Goal: Transaction & Acquisition: Purchase product/service

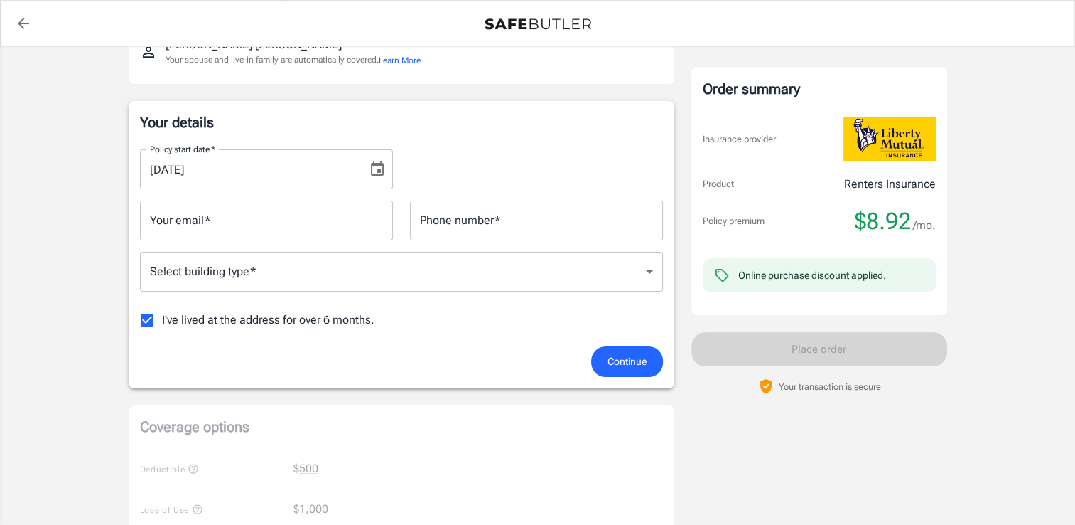
scroll to position [187, 0]
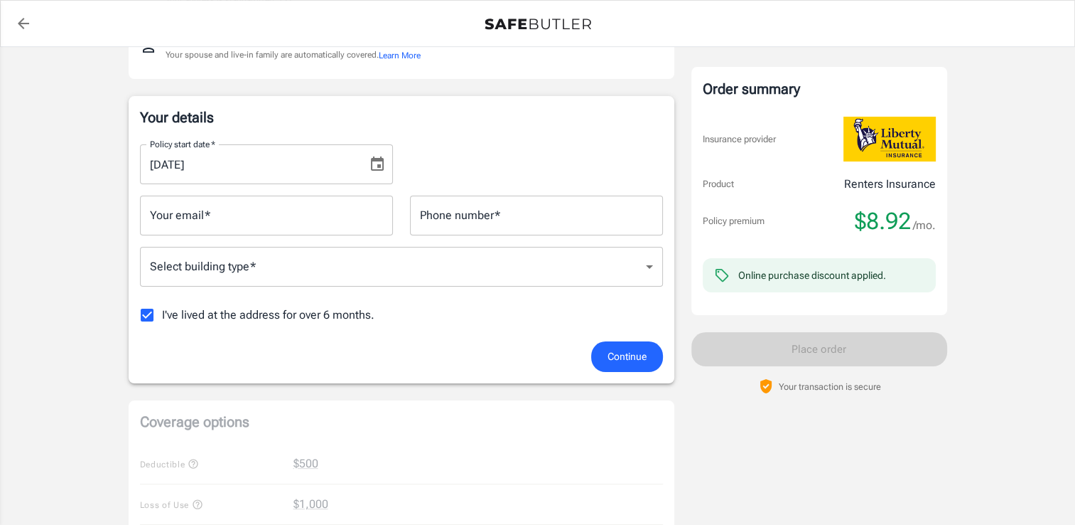
click at [144, 318] on input "I've lived at the address for over 6 months." at bounding box center [147, 315] width 30 height 30
checkbox input "false"
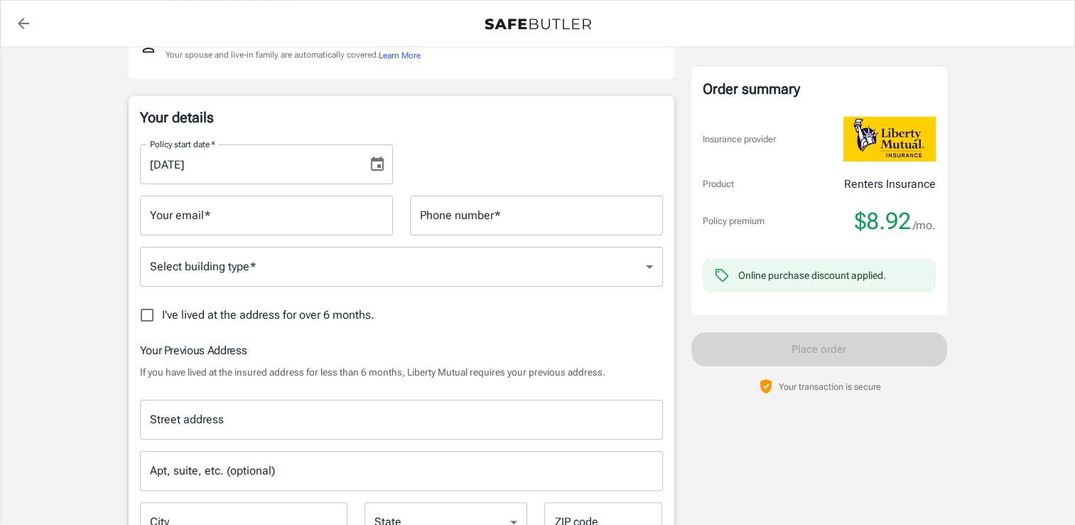
drag, startPoint x: 287, startPoint y: 134, endPoint x: 273, endPoint y: 177, distance: 45.0
click at [273, 177] on div "Policy start date   * [DATE] Policy start date   *" at bounding box center [401, 158] width 540 height 51
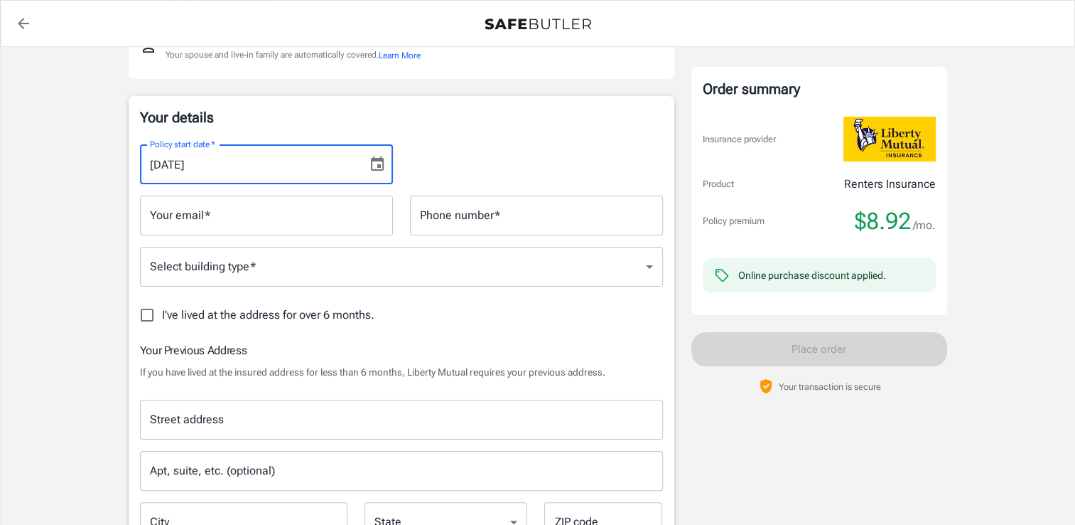
click at [273, 177] on input "[DATE]" at bounding box center [249, 164] width 218 height 40
type input "[DATE]"
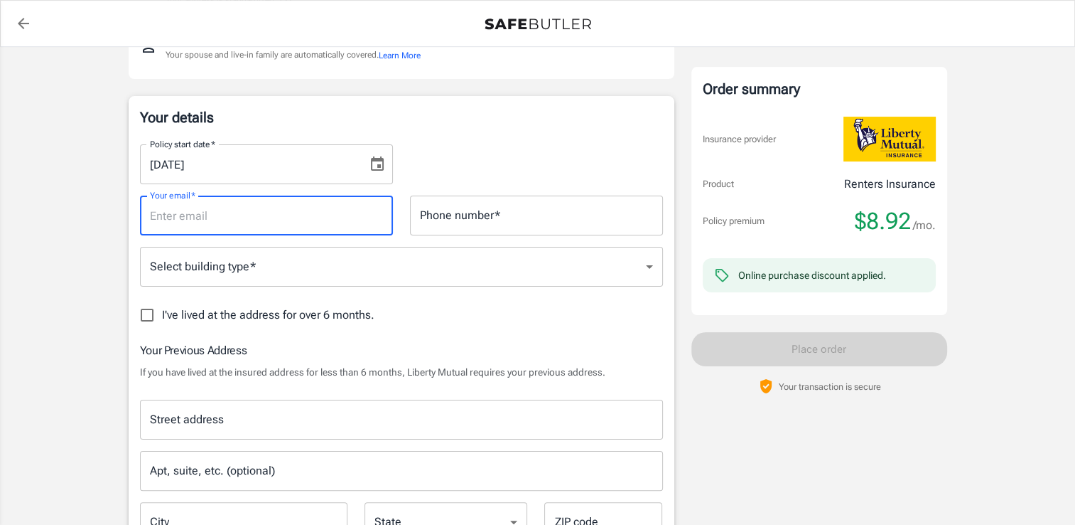
click at [251, 209] on input "Your email   *" at bounding box center [266, 215] width 253 height 40
type input "[EMAIL_ADDRESS][DOMAIN_NAME]"
type input "[STREET_ADDRESS]"
type input "97222"
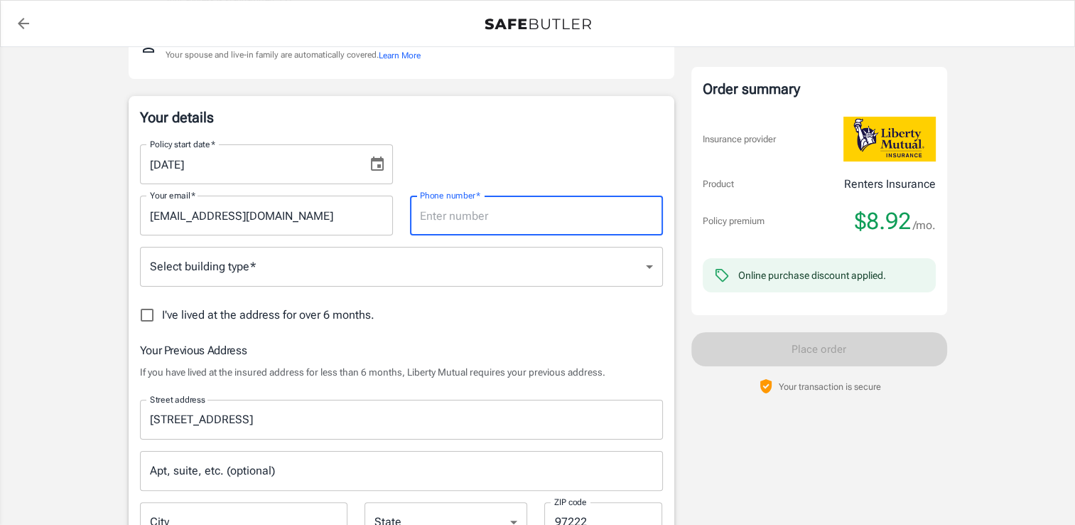
click at [462, 219] on input "Phone number   *" at bounding box center [536, 215] width 253 height 40
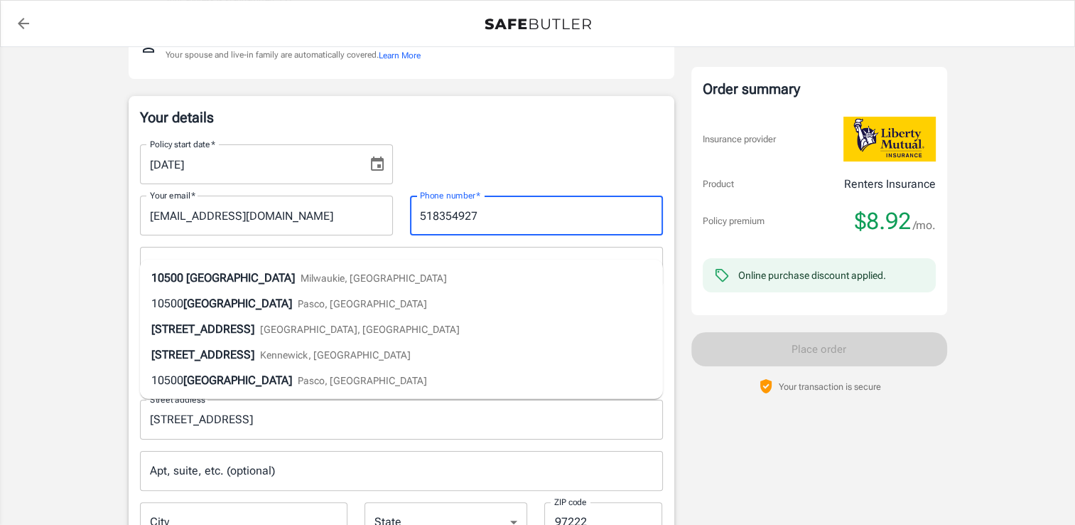
type input "5183549275"
click at [227, 271] on span "[GEOGRAPHIC_DATA]" at bounding box center [240, 278] width 109 height 14
type input "[STREET_ADDRESS]"
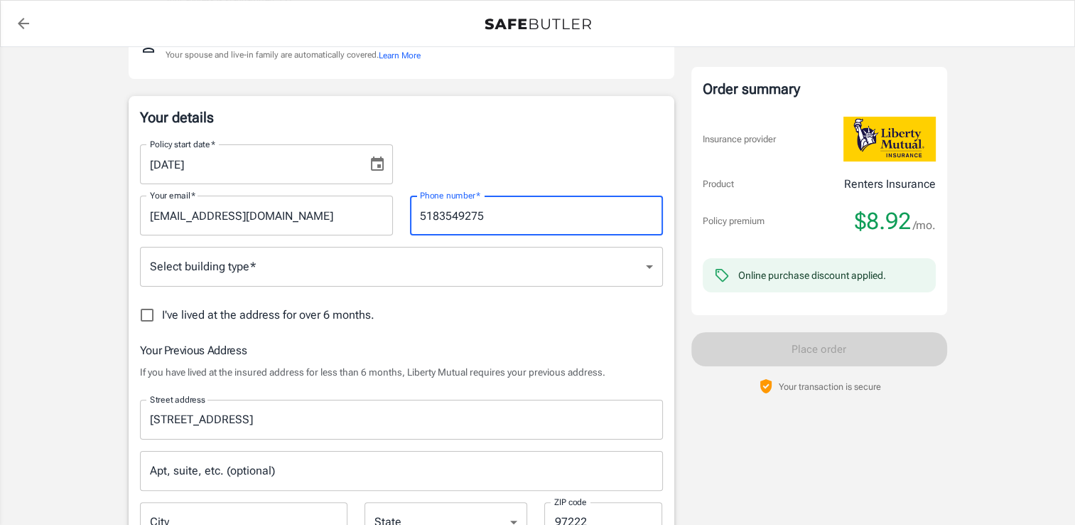
type input "Milwaukie"
select select "OR"
type input "5183549275"
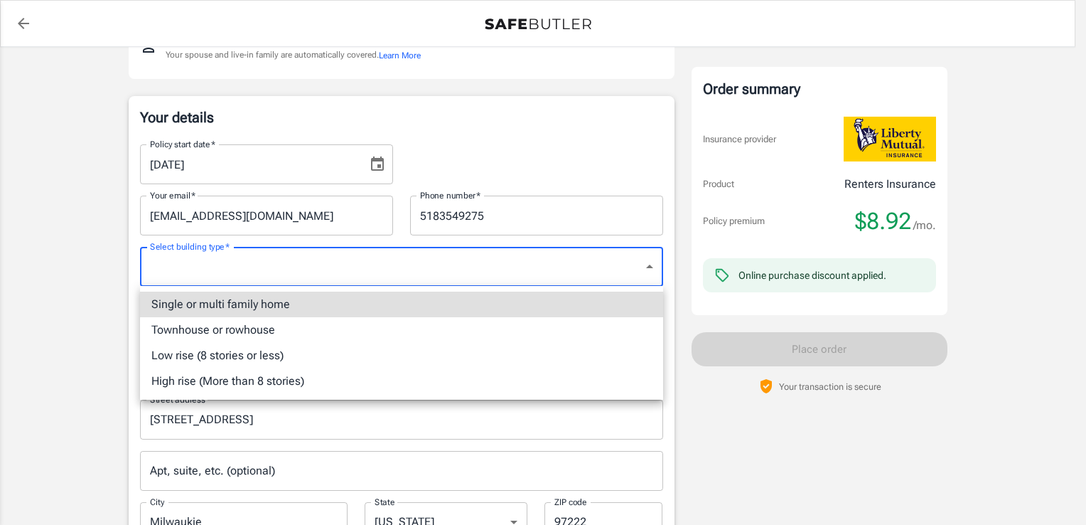
click at [225, 354] on li "Low rise (8 stories or less)" at bounding box center [401, 356] width 523 height 26
type input "lowrise"
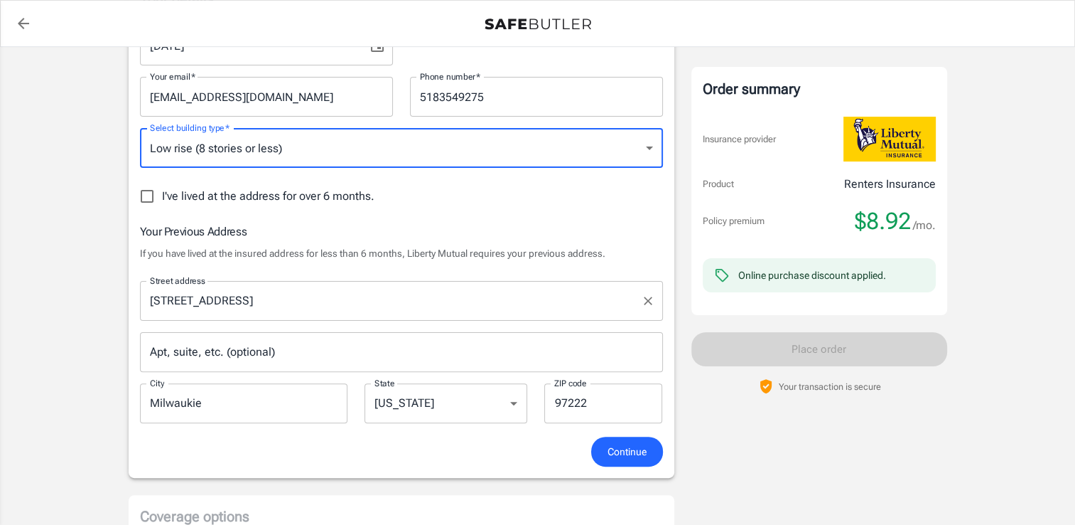
scroll to position [306, 0]
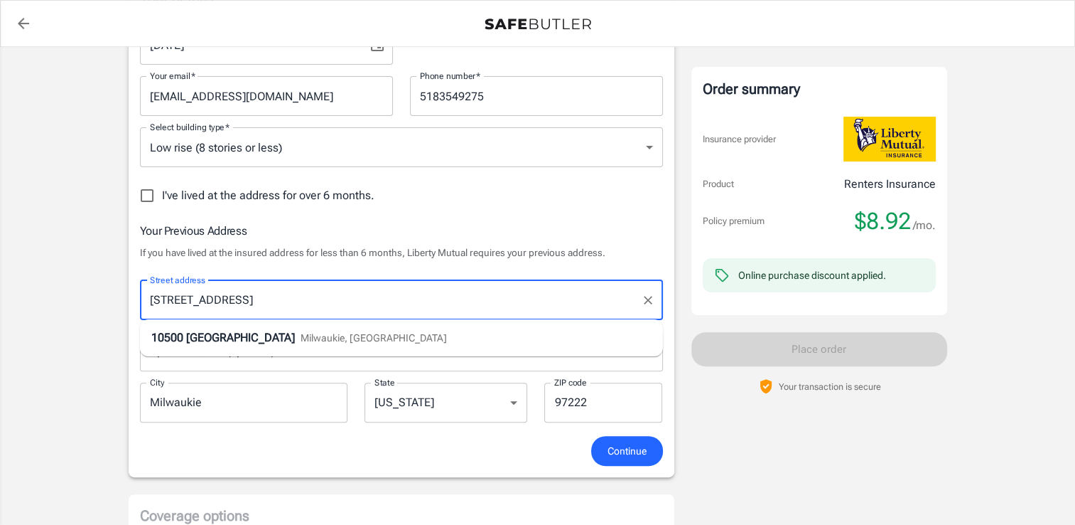
drag, startPoint x: 273, startPoint y: 302, endPoint x: 71, endPoint y: 295, distance: 202.0
click at [71, 295] on div "Policy premium $ 8.92 /mo Liberty Mutual Renters Insurance [STREET_ADDRESS] You…" at bounding box center [537, 446] width 1075 height 1411
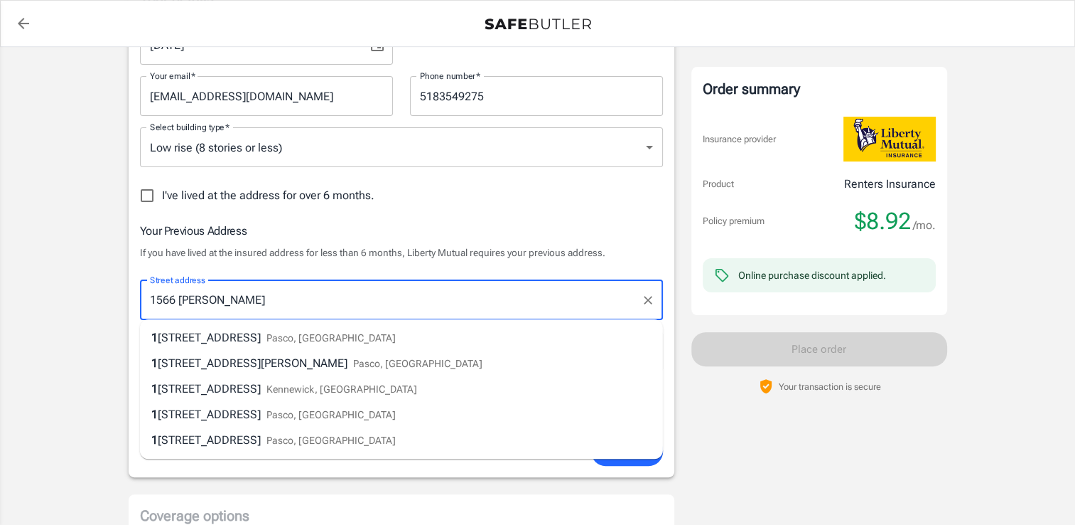
type input "[STREET_ADDRESS]"
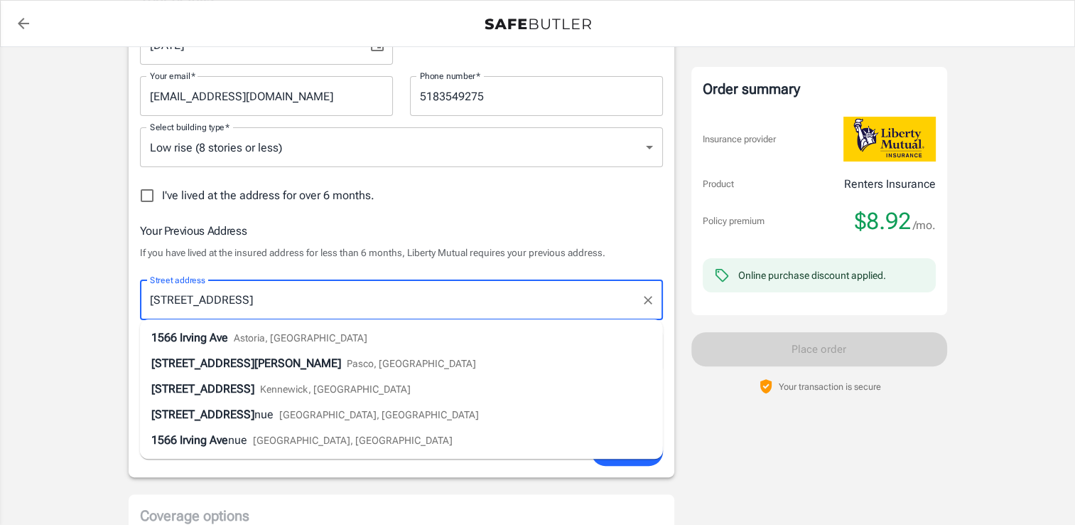
click at [245, 343] on span "Astoria, [GEOGRAPHIC_DATA]" at bounding box center [301, 337] width 134 height 11
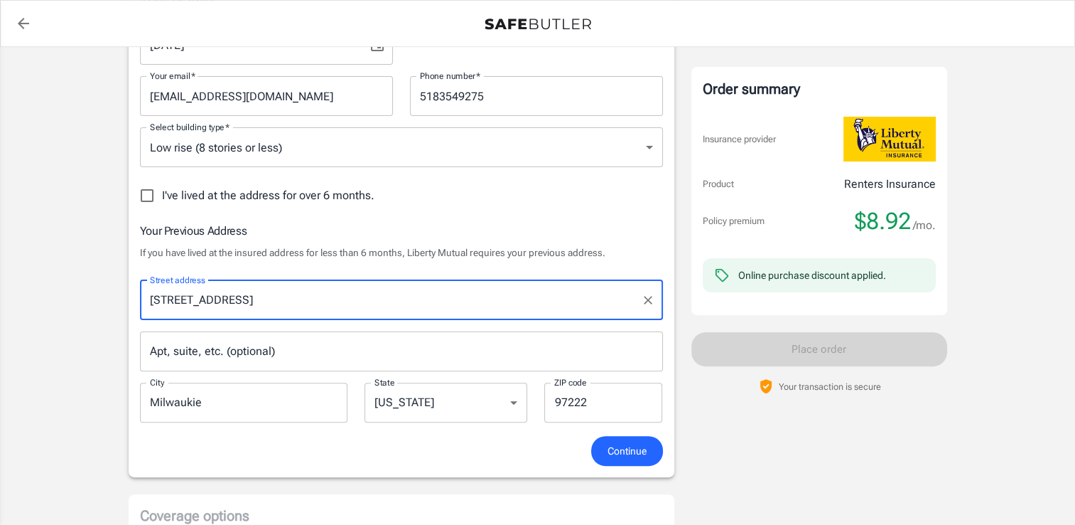
type input "Astoria"
type input "97103"
type input "[STREET_ADDRESS]"
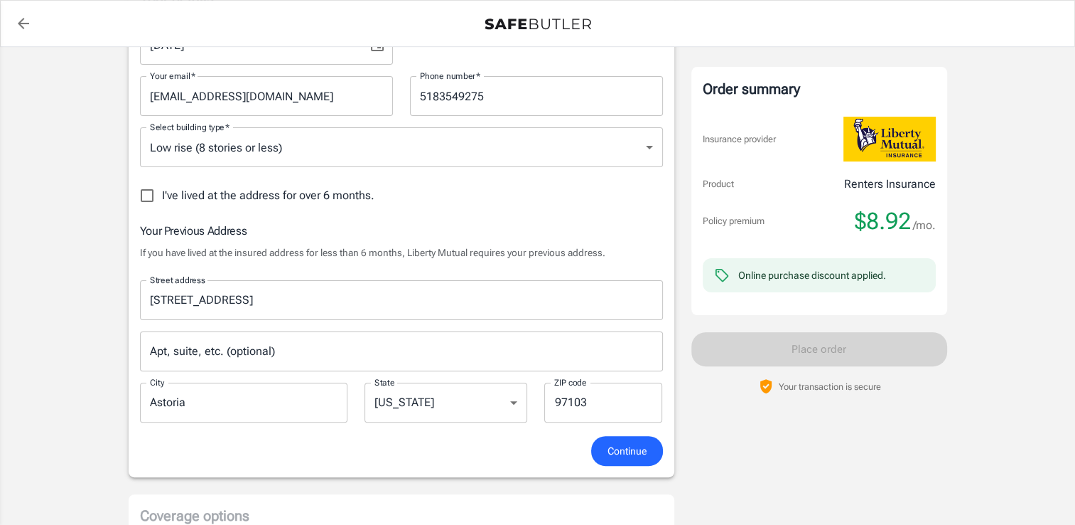
click at [269, 338] on input "Apt, suite, etc. (optional)" at bounding box center [401, 351] width 523 height 40
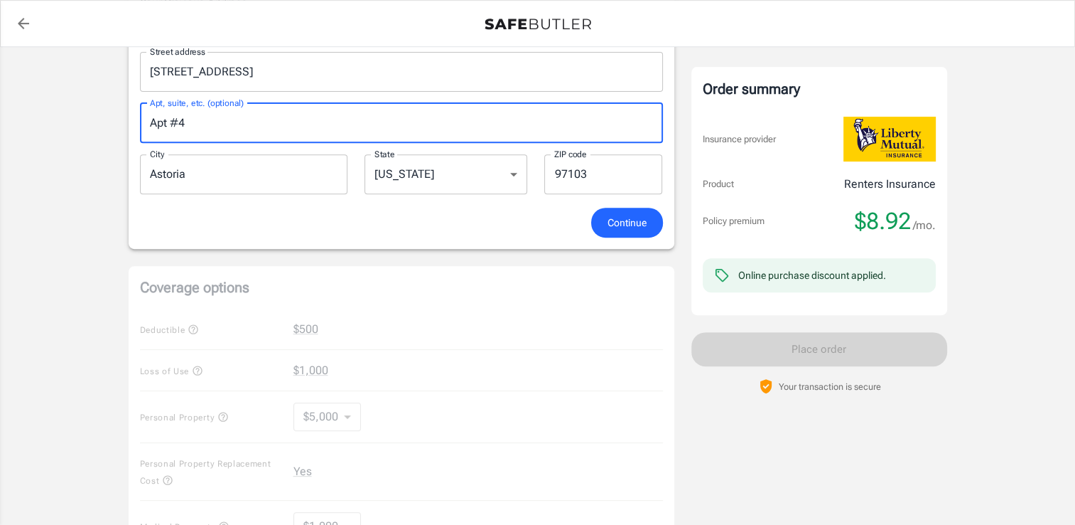
scroll to position [576, 0]
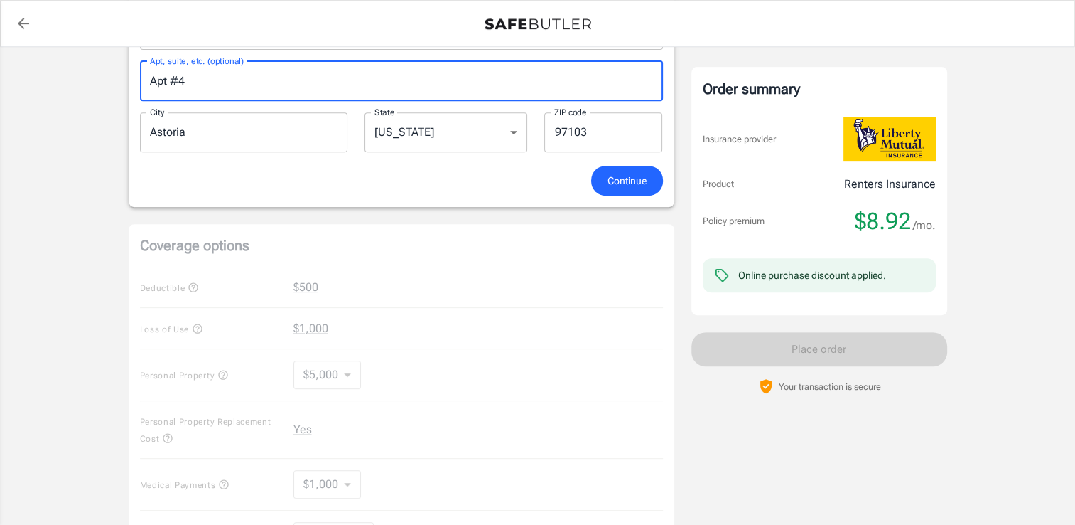
type input "Apt #4"
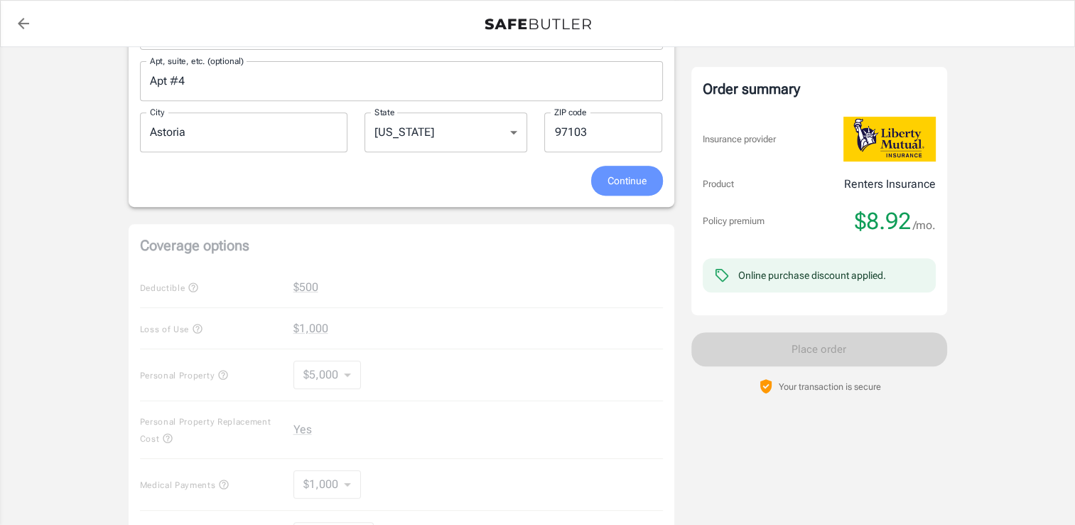
click at [627, 178] on span "Continue" at bounding box center [627, 181] width 39 height 18
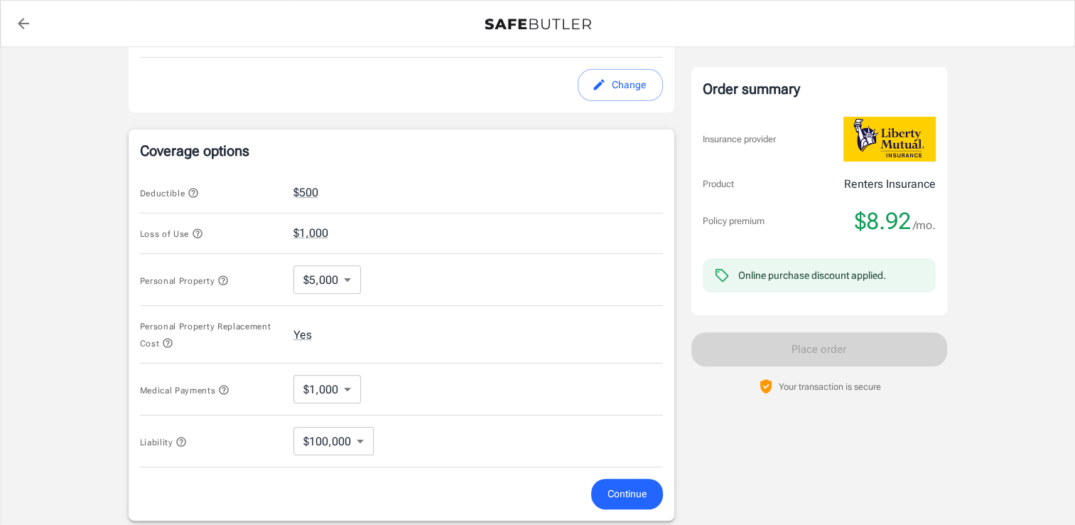
scroll to position [571, 0]
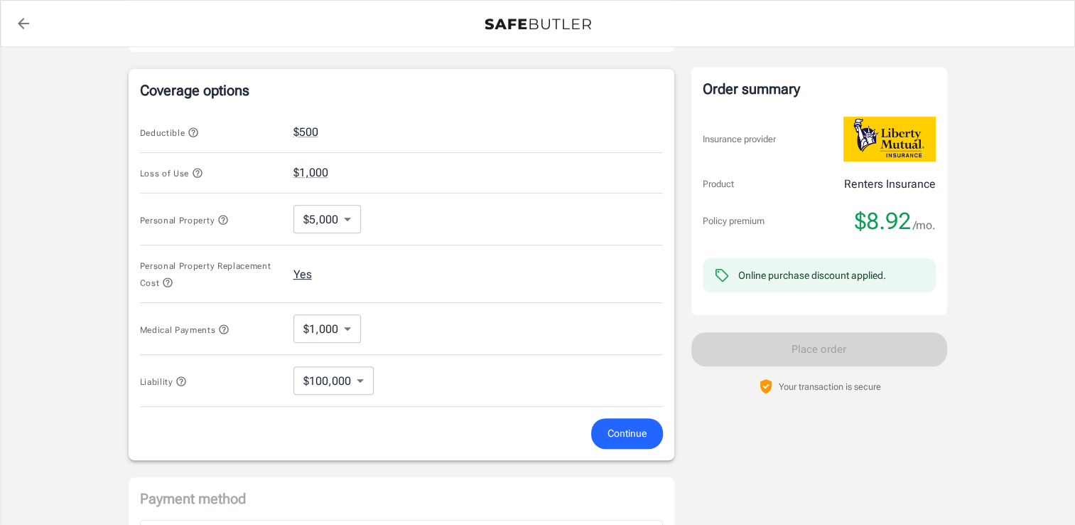
click at [301, 273] on button "Yes" at bounding box center [303, 274] width 18 height 17
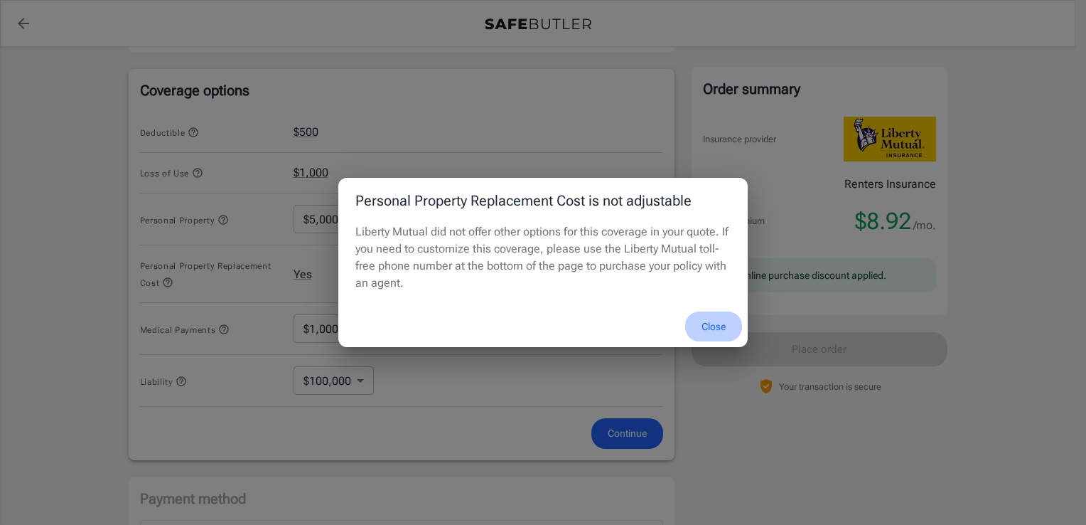
click at [711, 337] on button "Close" at bounding box center [713, 326] width 57 height 31
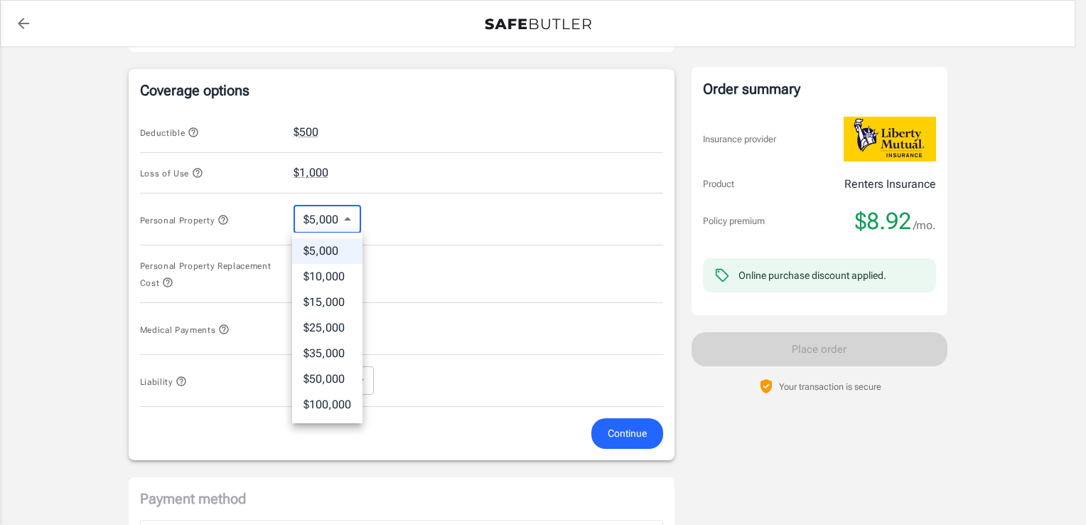
click at [333, 212] on body "Policy premium $ 8.92 /mo Liberty Mutual Renters Insurance [STREET_ADDRESS] You…" at bounding box center [543, 127] width 1086 height 1397
click at [327, 276] on li "$10,000" at bounding box center [327, 277] width 70 height 26
type input "10000"
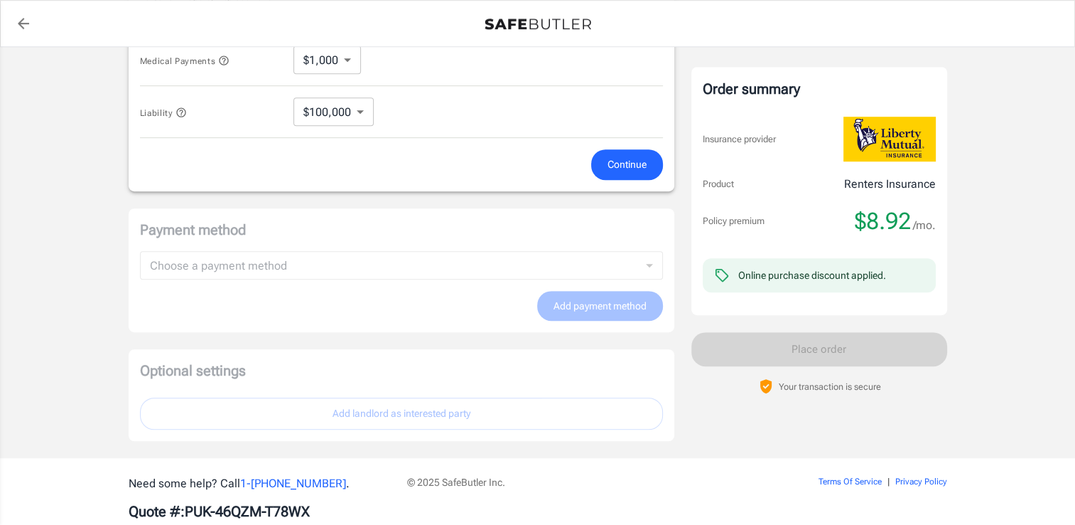
scroll to position [870, 0]
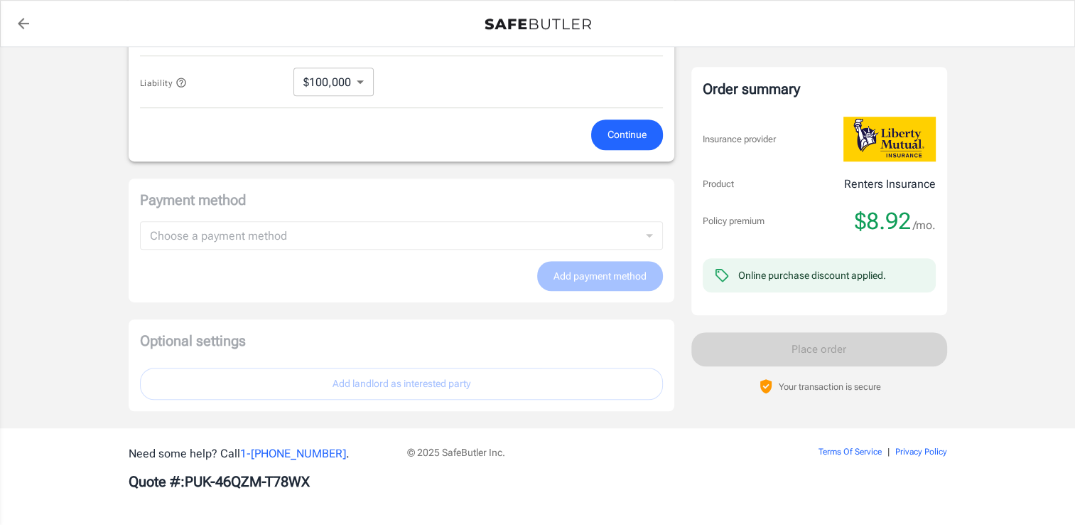
click at [510, 321] on div "Optional settings Add landlord as interested party" at bounding box center [402, 365] width 546 height 92
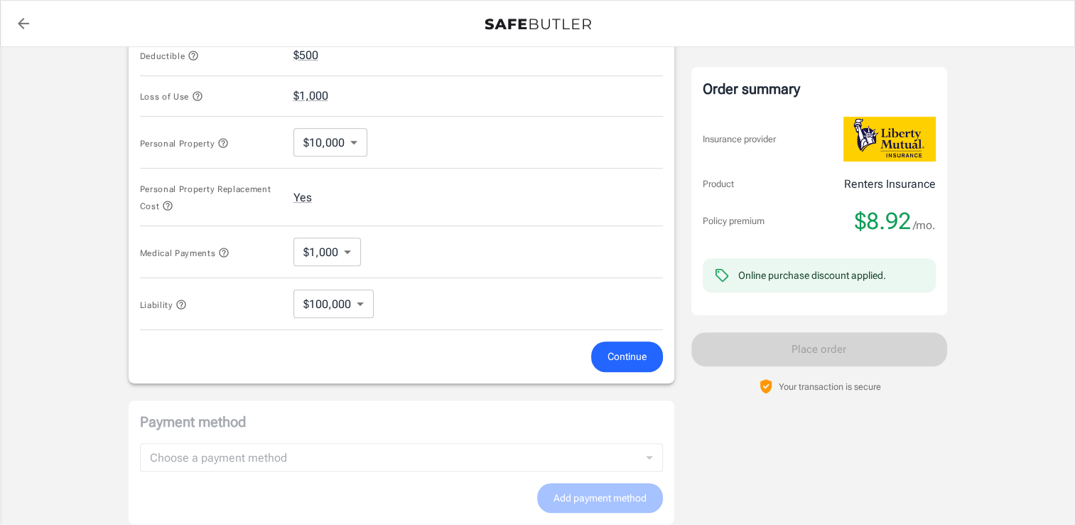
scroll to position [647, 0]
click at [634, 353] on span "Continue" at bounding box center [627, 358] width 39 height 18
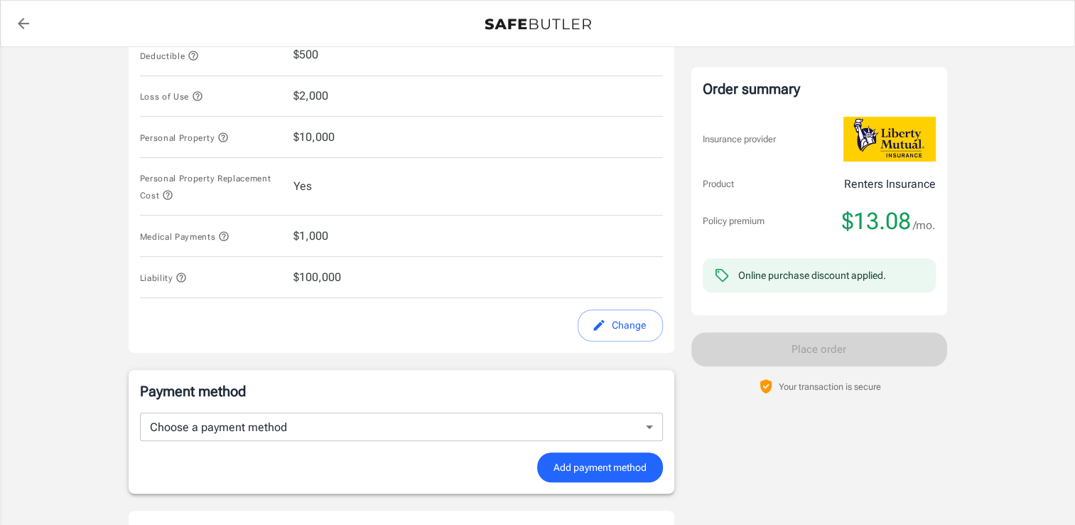
scroll to position [827, 0]
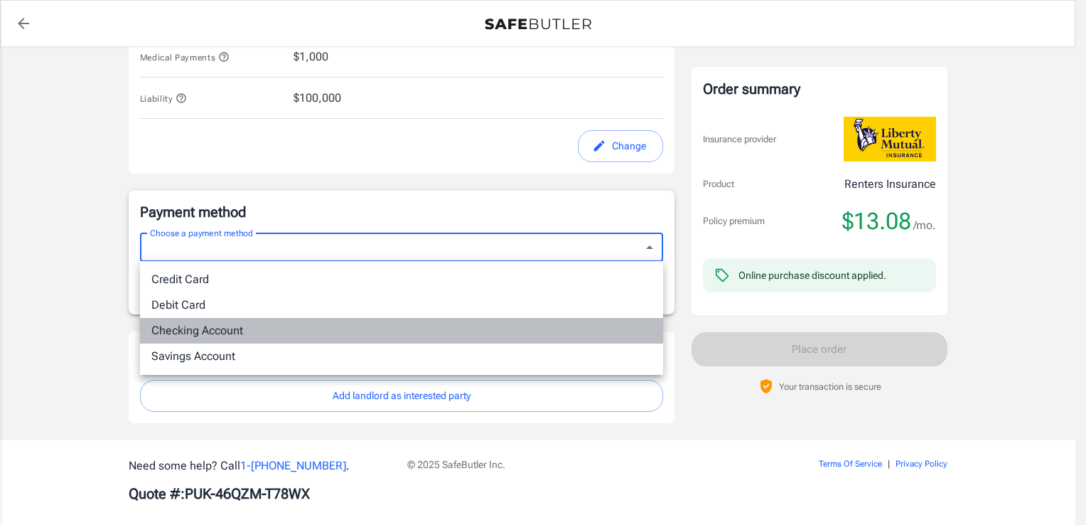
click at [409, 320] on li "Checking Account" at bounding box center [401, 331] width 523 height 26
type input "checking"
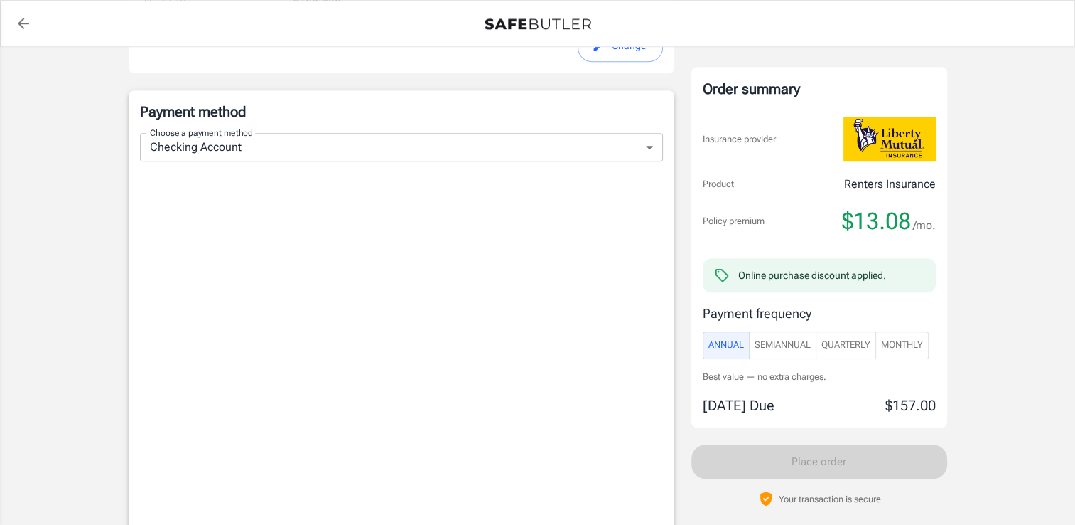
scroll to position [927, 0]
click at [896, 348] on span "Monthly" at bounding box center [902, 345] width 42 height 16
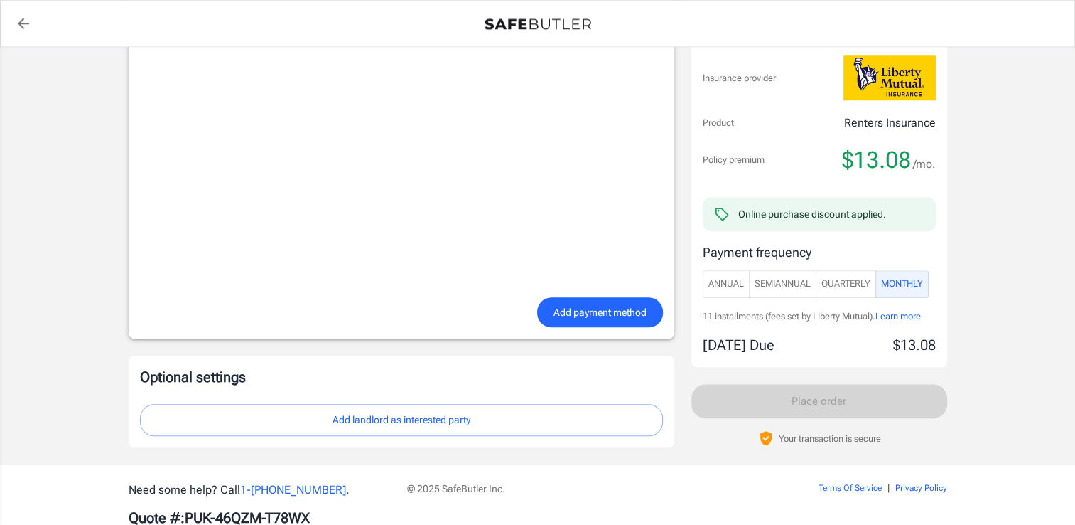
scroll to position [1220, 0]
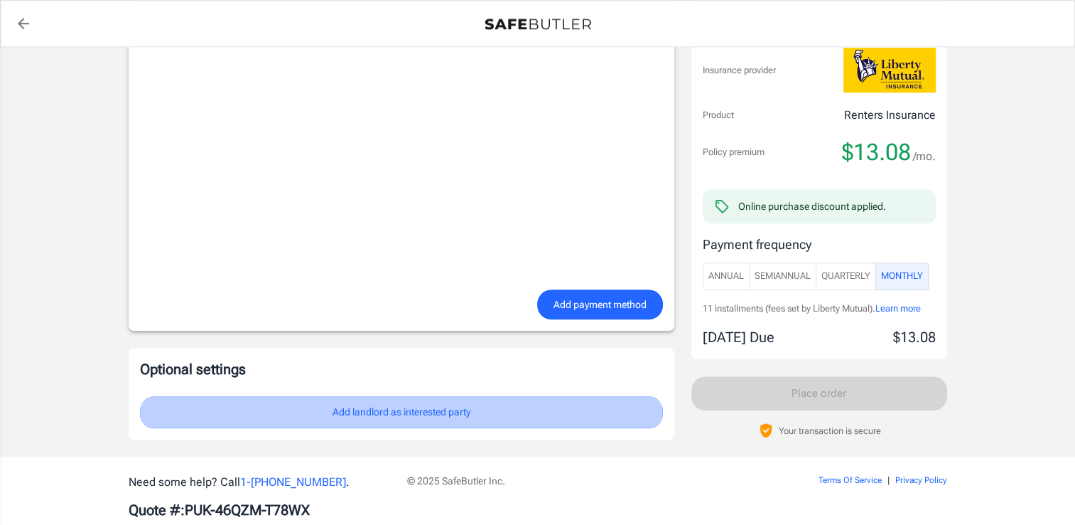
click at [304, 424] on button "Add landlord as interested party" at bounding box center [401, 412] width 523 height 32
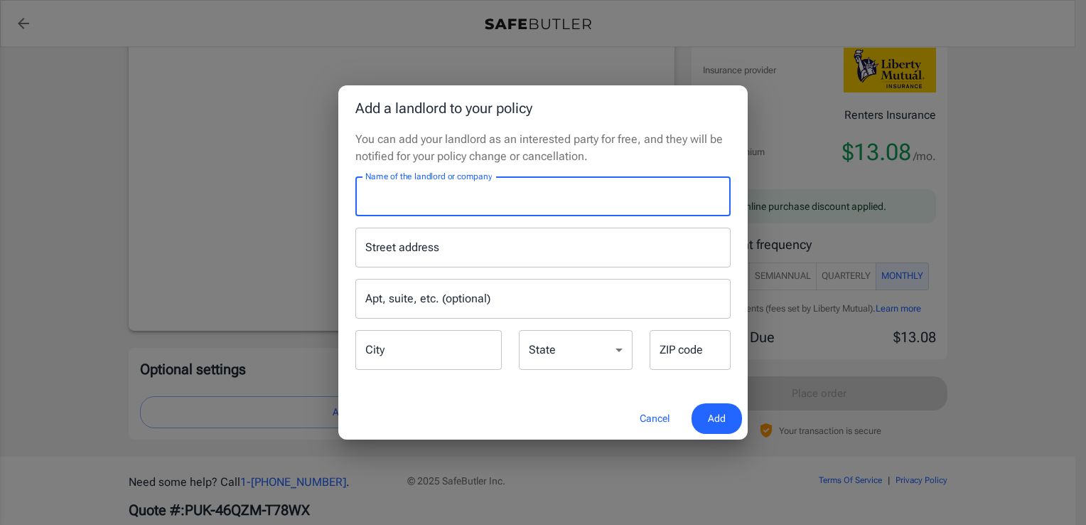
click at [547, 200] on input "Name of the landlord or company" at bounding box center [542, 196] width 375 height 40
type input "[GEOGRAPHIC_DATA]"
click at [526, 246] on input "Street address" at bounding box center [543, 247] width 363 height 27
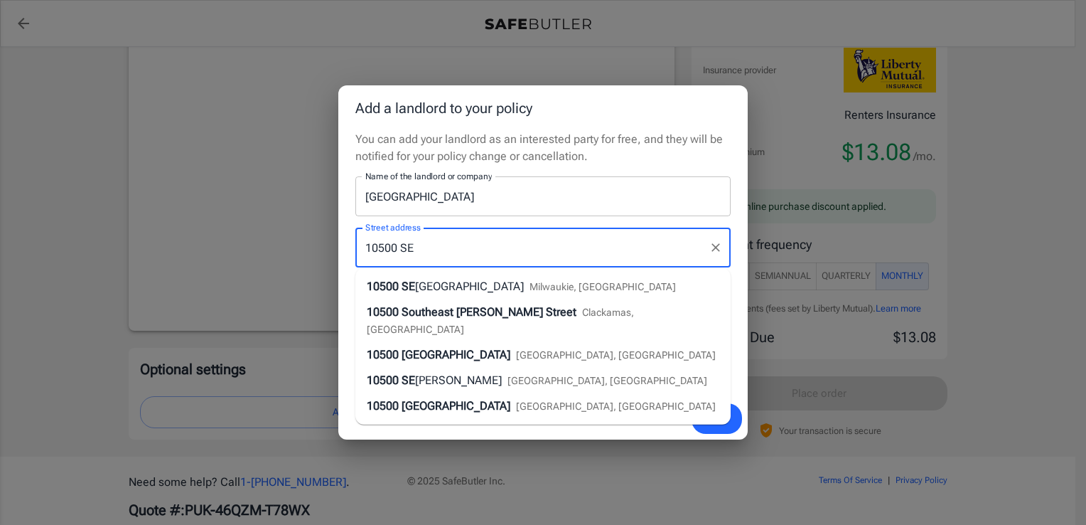
click at [530, 285] on span "Milwaukie, [GEOGRAPHIC_DATA]" at bounding box center [603, 286] width 146 height 11
type input "[STREET_ADDRESS]"
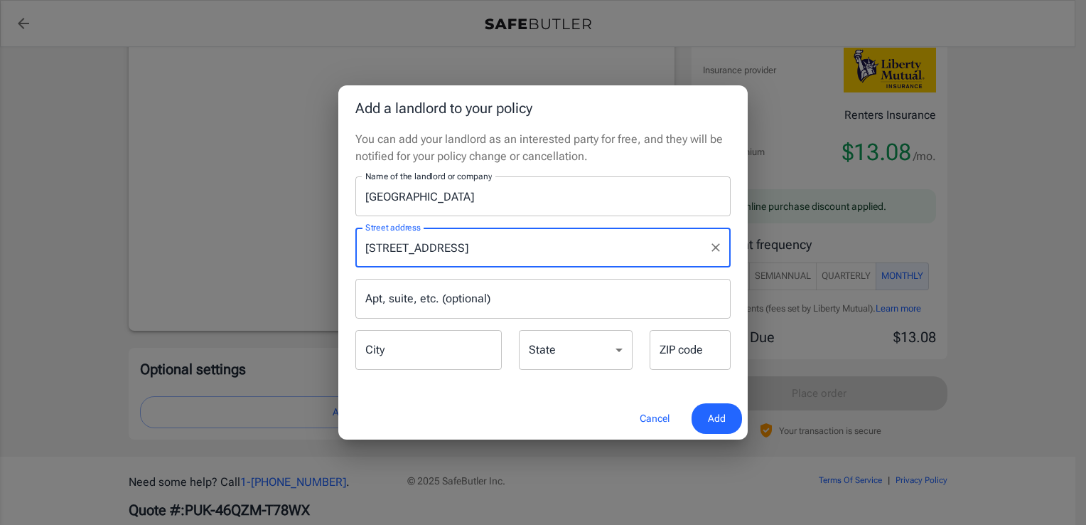
type input "Milwaukie"
select select "OR"
type input "97222"
type input "[STREET_ADDRESS]"
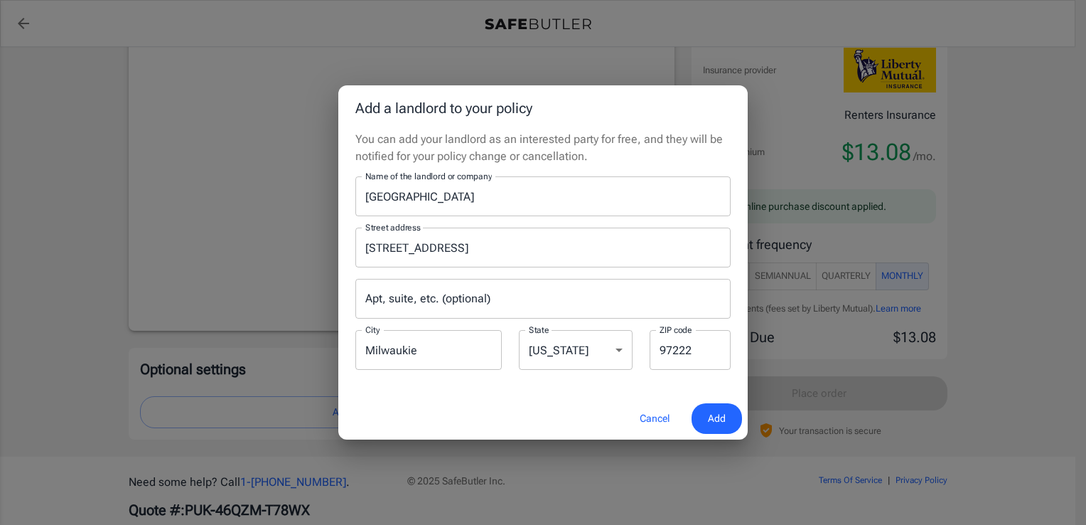
click at [704, 417] on button "Add" at bounding box center [717, 418] width 50 height 31
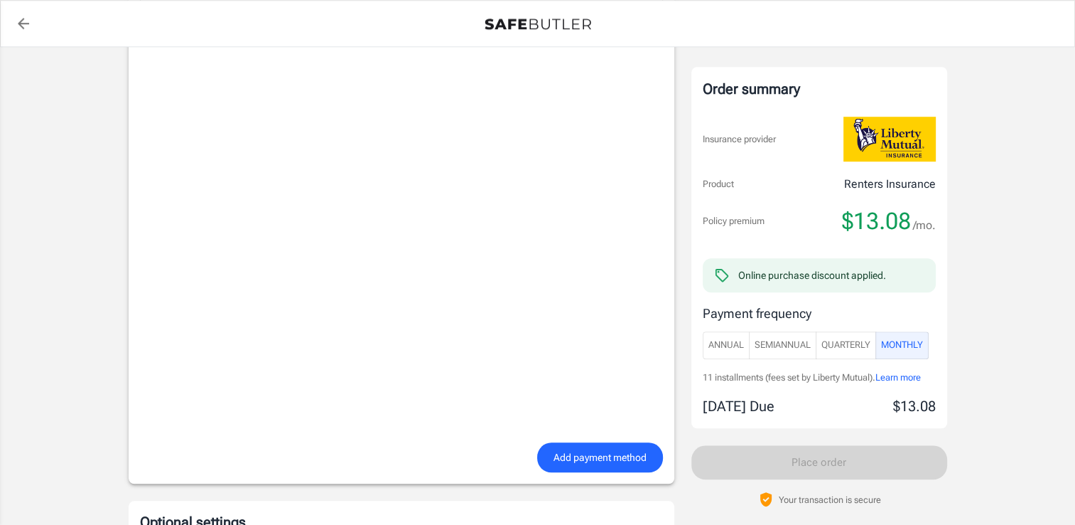
scroll to position [1065, 0]
click at [722, 344] on span "Annual" at bounding box center [727, 345] width 36 height 16
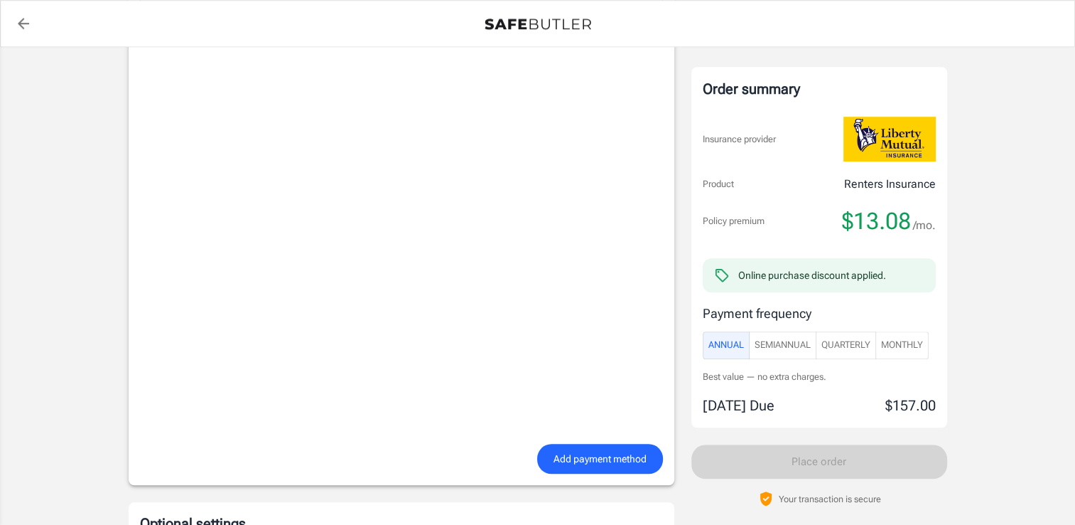
click at [919, 341] on span "Monthly" at bounding box center [902, 345] width 42 height 16
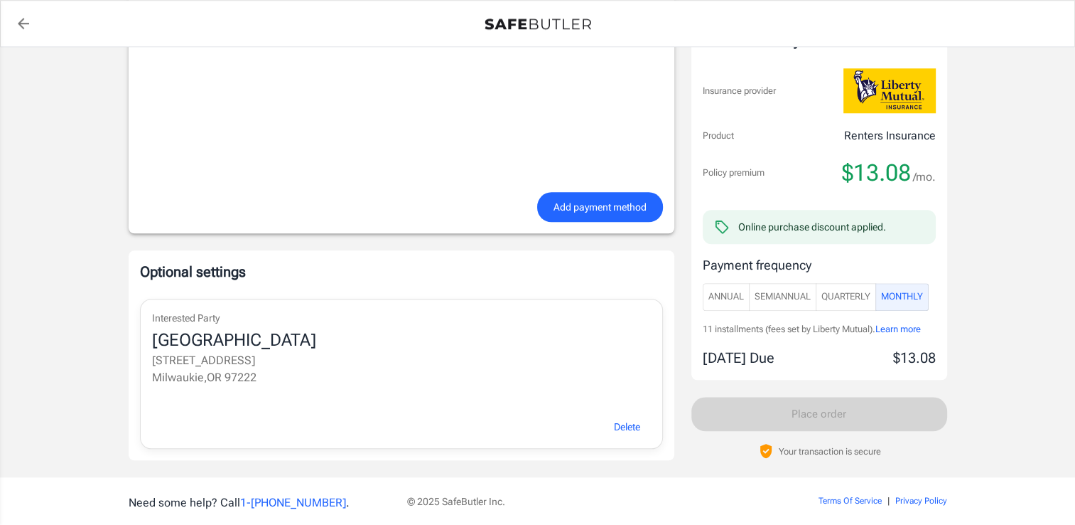
scroll to position [1367, 0]
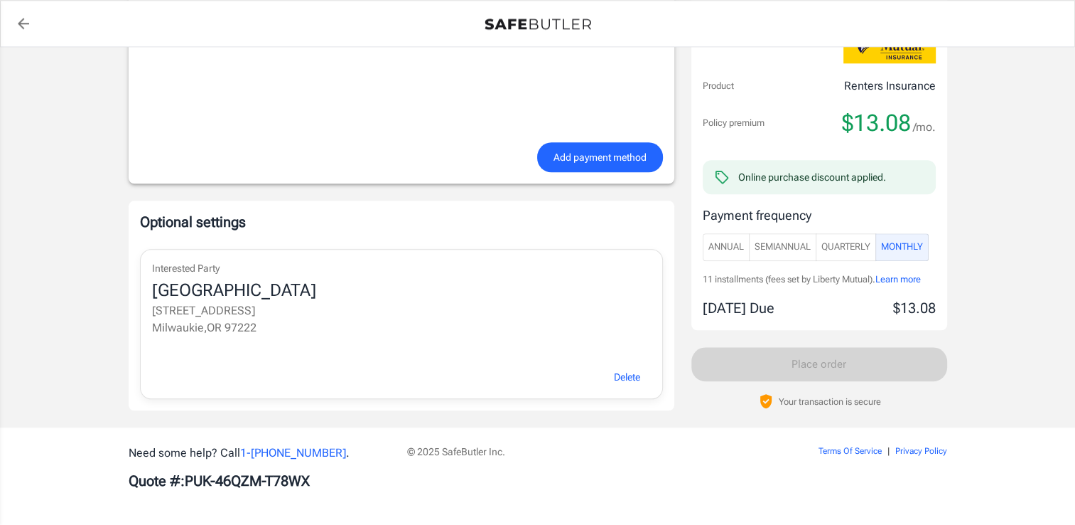
click at [583, 159] on span "Add payment method" at bounding box center [600, 158] width 93 height 18
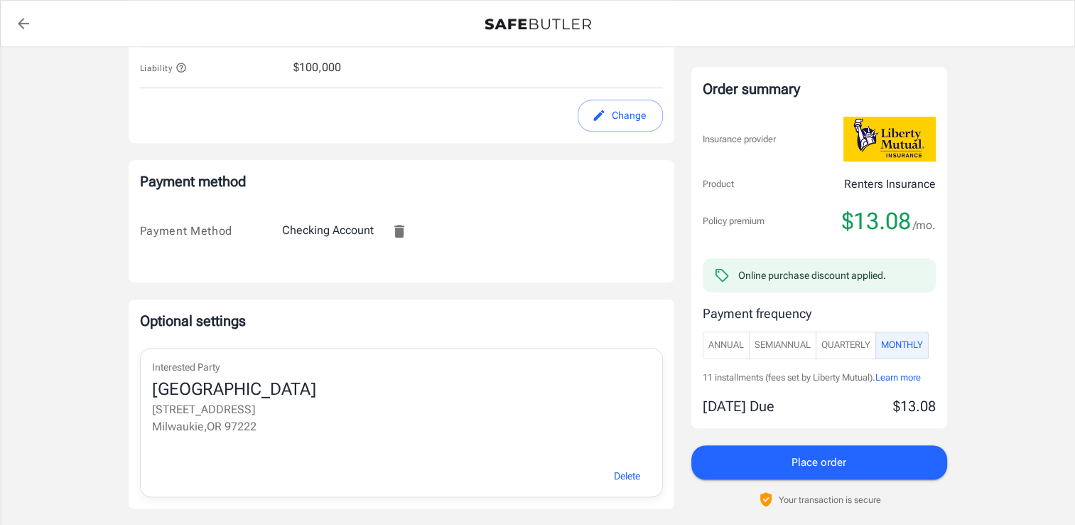
scroll to position [957, 0]
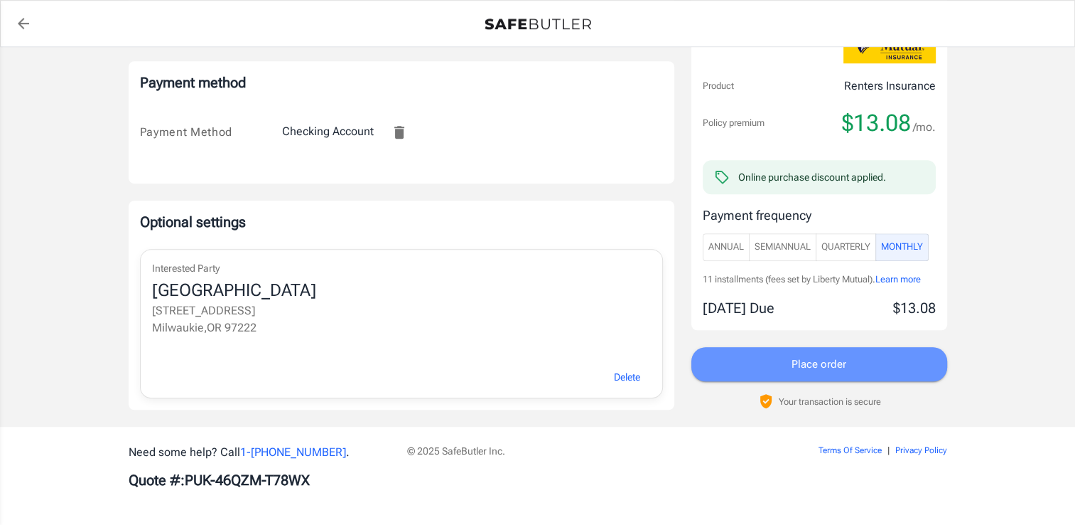
click at [794, 351] on button "Place order" at bounding box center [820, 364] width 256 height 34
